Goal: Task Accomplishment & Management: Manage account settings

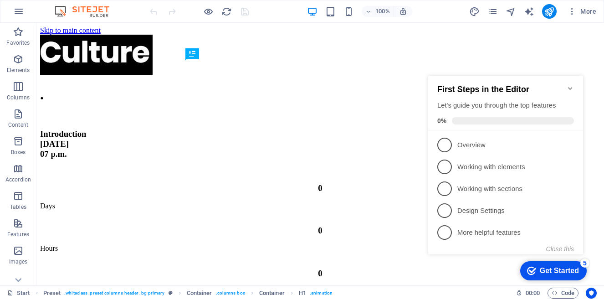
click at [569, 85] on icon "Minimize checklist" at bounding box center [569, 88] width 7 height 7
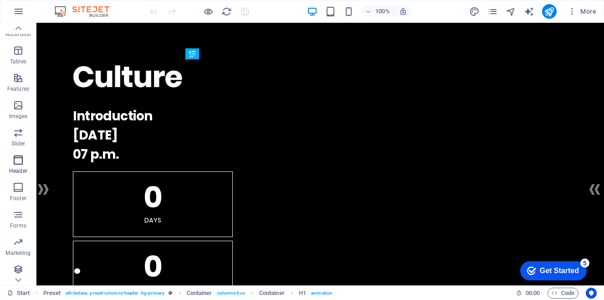
scroll to position [148, 0]
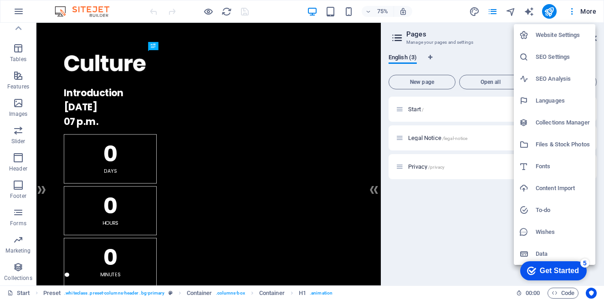
click at [563, 35] on h6 "Website Settings" at bounding box center [562, 35] width 54 height 11
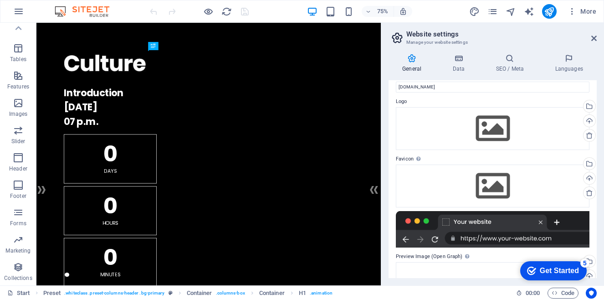
scroll to position [0, 0]
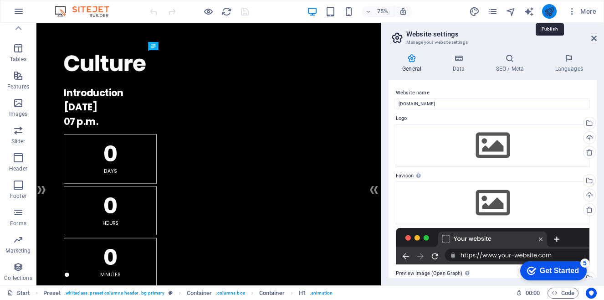
click at [545, 13] on icon "publish" at bounding box center [549, 11] width 10 height 10
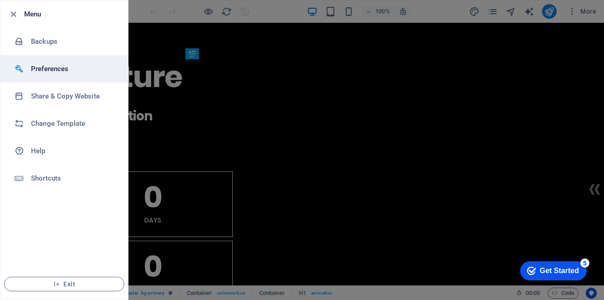
click at [55, 68] on h6 "Preferences" at bounding box center [73, 68] width 84 height 11
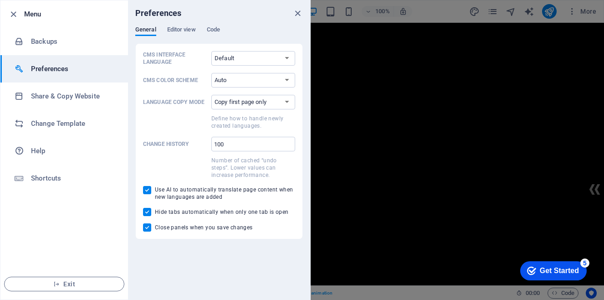
click at [55, 68] on h6 "Preferences" at bounding box center [73, 68] width 84 height 11
click at [14, 17] on icon "button" at bounding box center [13, 14] width 10 height 10
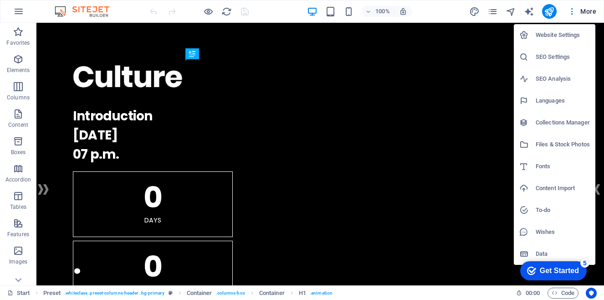
click at [570, 10] on div at bounding box center [302, 150] width 604 height 300
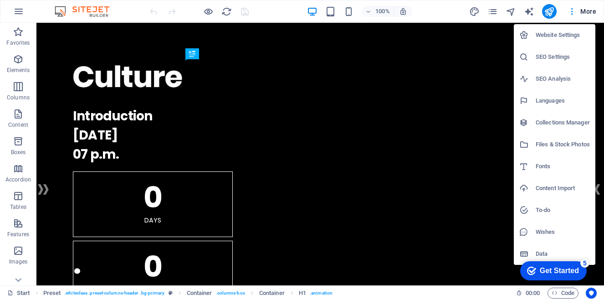
click at [425, 10] on div at bounding box center [302, 150] width 604 height 300
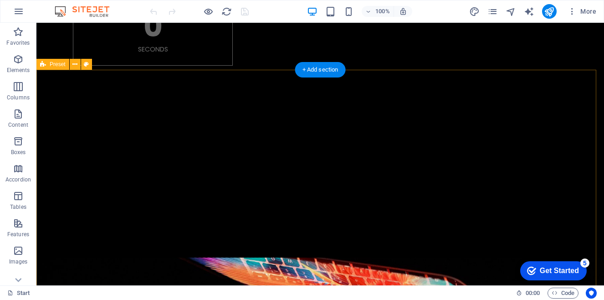
scroll to position [273, 0]
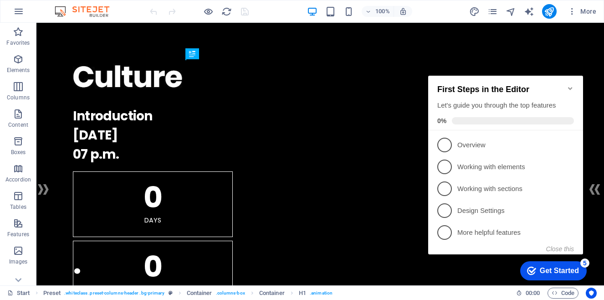
click at [571, 85] on icon "Minimize checklist" at bounding box center [569, 88] width 7 height 7
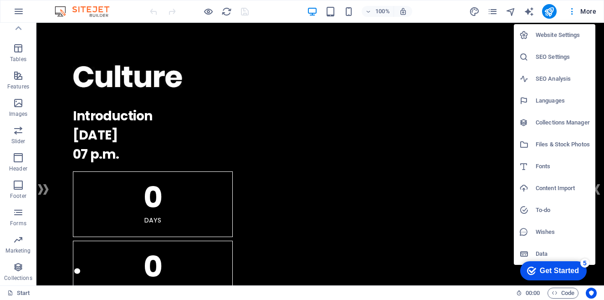
click at [554, 37] on h6 "Website Settings" at bounding box center [562, 35] width 54 height 11
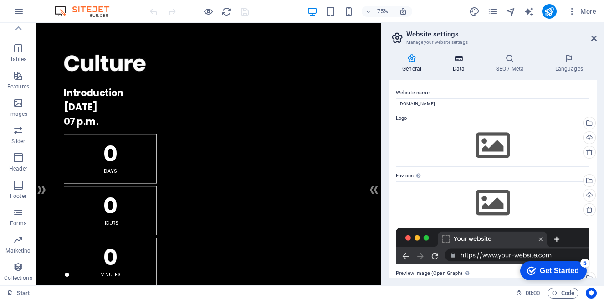
click at [465, 57] on icon at bounding box center [458, 58] width 40 height 9
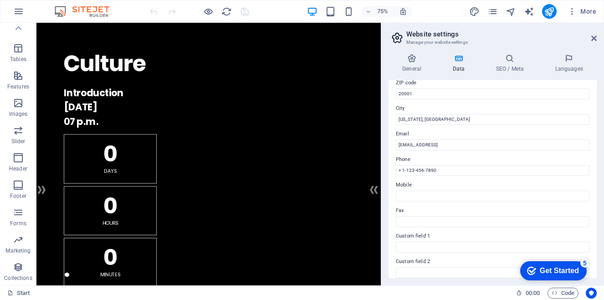
scroll to position [137, 0]
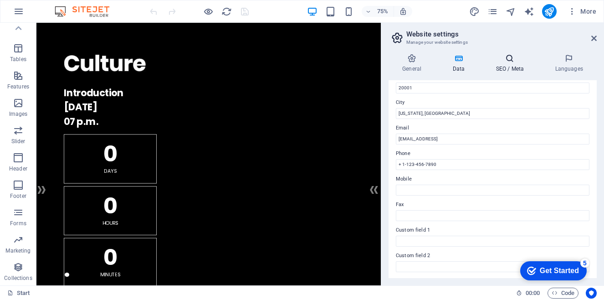
click at [505, 68] on h4 "SEO / Meta" at bounding box center [511, 63] width 59 height 19
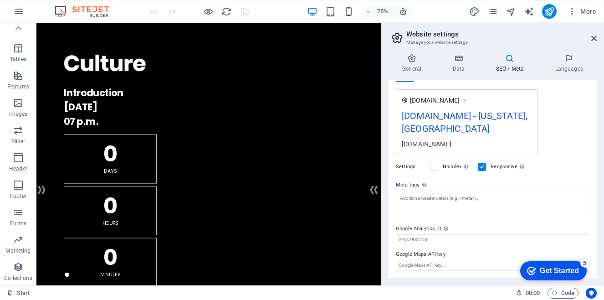
scroll to position [0, 0]
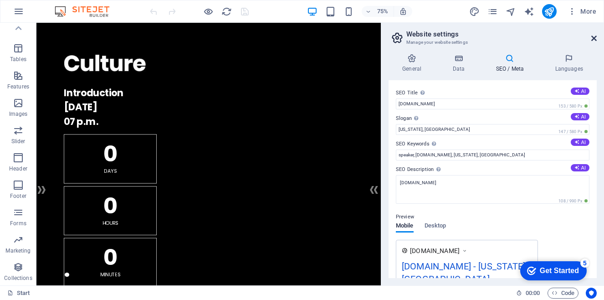
click at [593, 40] on icon at bounding box center [593, 38] width 5 height 7
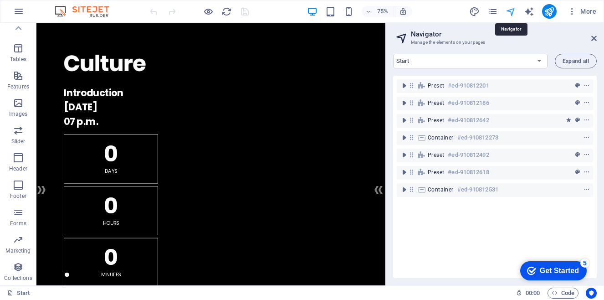
click at [593, 38] on icon at bounding box center [593, 38] width 5 height 7
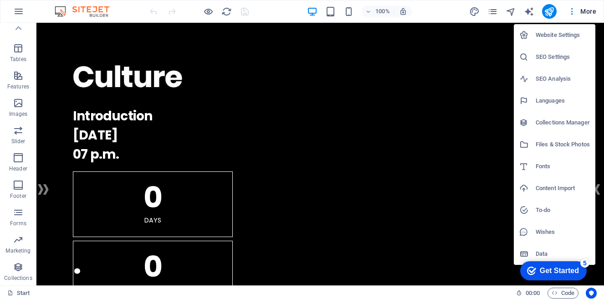
click at [578, 35] on h6 "Website Settings" at bounding box center [562, 35] width 54 height 11
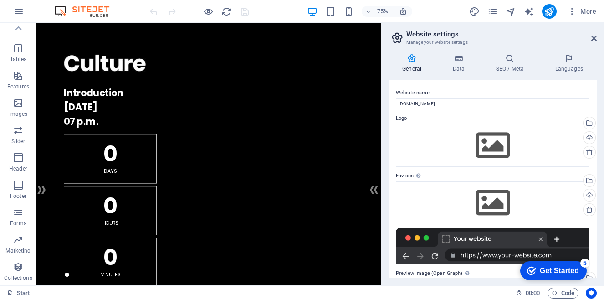
click at [396, 40] on icon at bounding box center [397, 37] width 14 height 13
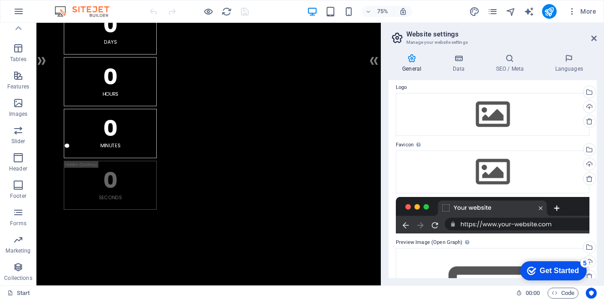
scroll to position [46, 0]
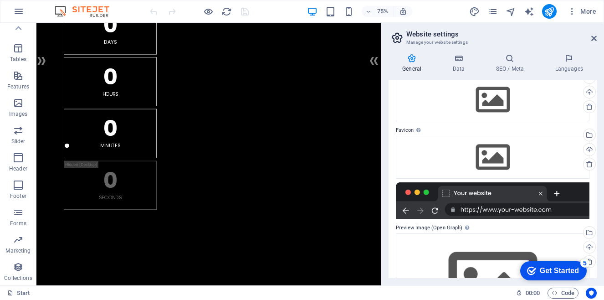
click at [478, 207] on div at bounding box center [493, 200] width 194 height 36
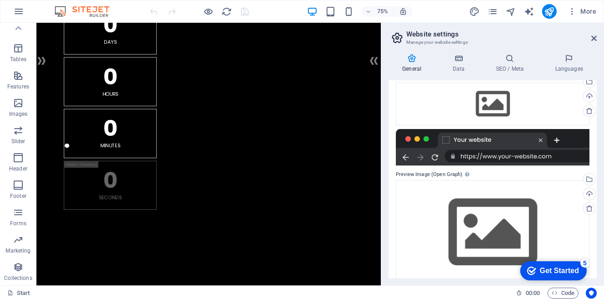
scroll to position [113, 0]
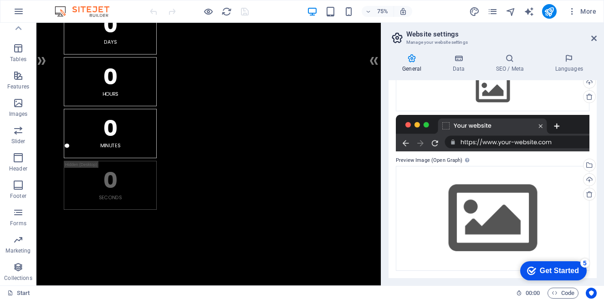
click at [560, 272] on div "Get Started" at bounding box center [559, 270] width 39 height 8
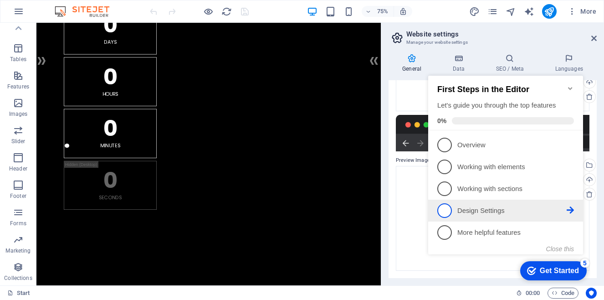
click at [492, 212] on p "Design Settings - incomplete" at bounding box center [511, 211] width 109 height 10
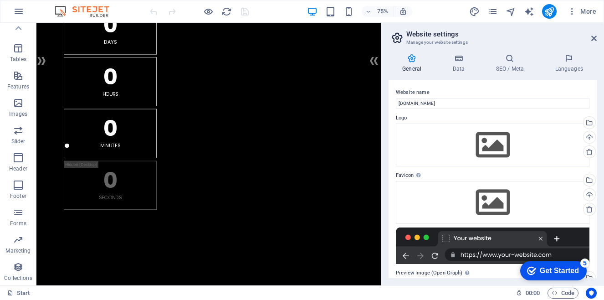
scroll to position [0, 0]
click at [599, 37] on aside "Website settings Manage your website settings General Data SEO / Meta Languages…" at bounding box center [492, 154] width 223 height 262
click at [592, 38] on icon at bounding box center [593, 38] width 5 height 7
